Goal: Information Seeking & Learning: Learn about a topic

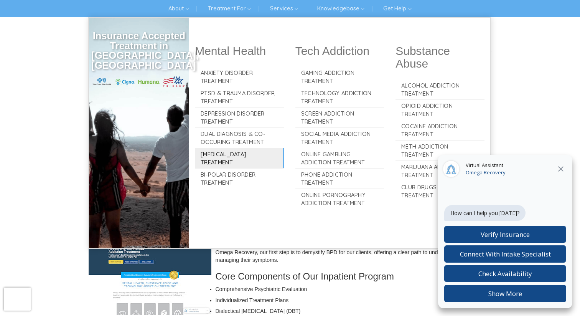
click at [231, 156] on link "[MEDICAL_DATA] Treatment" at bounding box center [239, 158] width 89 height 20
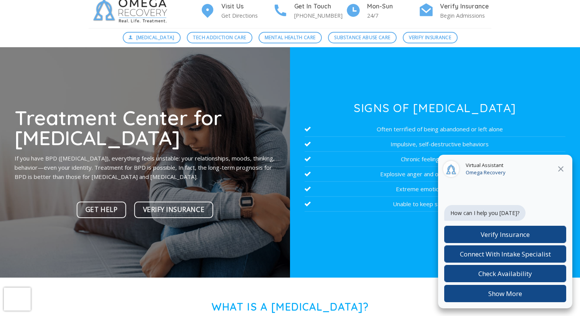
scroll to position [24, 0]
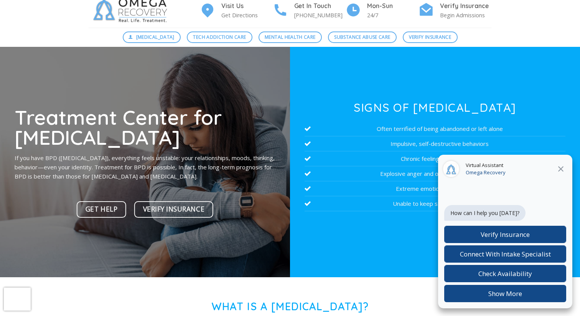
click at [562, 170] on icon "Close" at bounding box center [561, 168] width 9 height 9
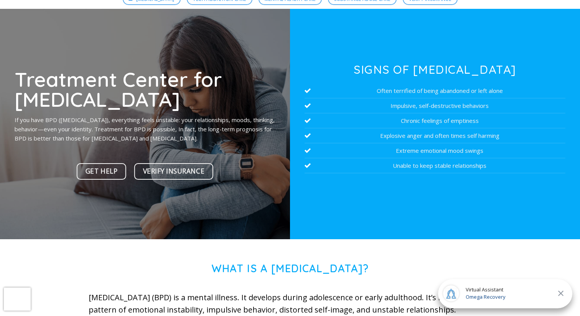
scroll to position [66, 0]
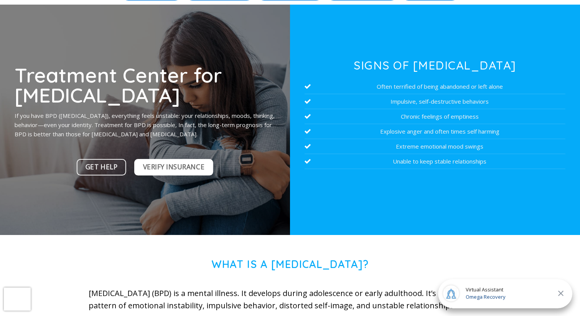
click at [170, 166] on span "Verify Insurance" at bounding box center [173, 167] width 61 height 11
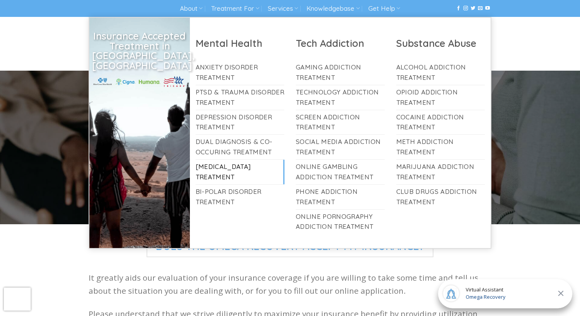
click at [234, 165] on link "[MEDICAL_DATA] Treatment" at bounding box center [240, 172] width 89 height 25
